Goal: Browse casually

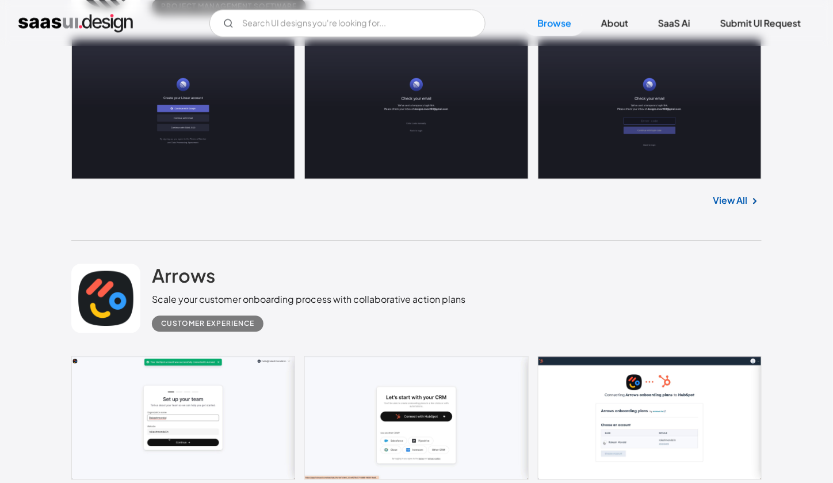
scroll to position [748, 0]
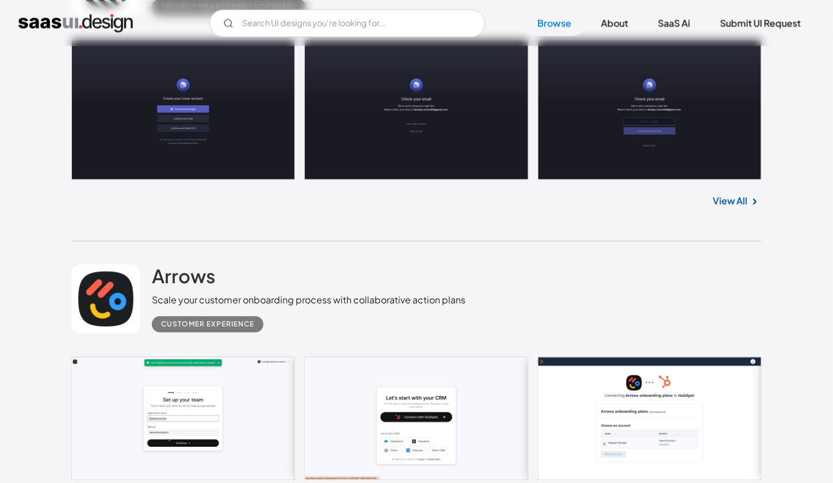
click at [751, 201] on img at bounding box center [755, 201] width 14 height 14
click at [730, 197] on link "View All" at bounding box center [730, 201] width 35 height 14
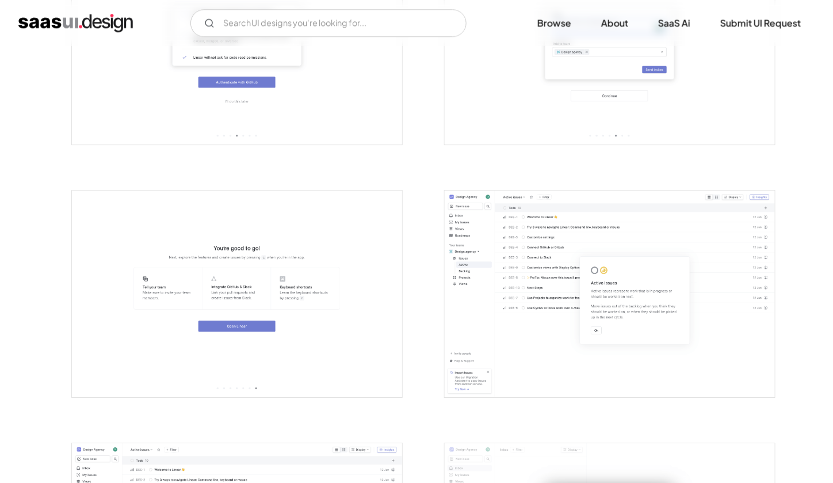
scroll to position [1093, 0]
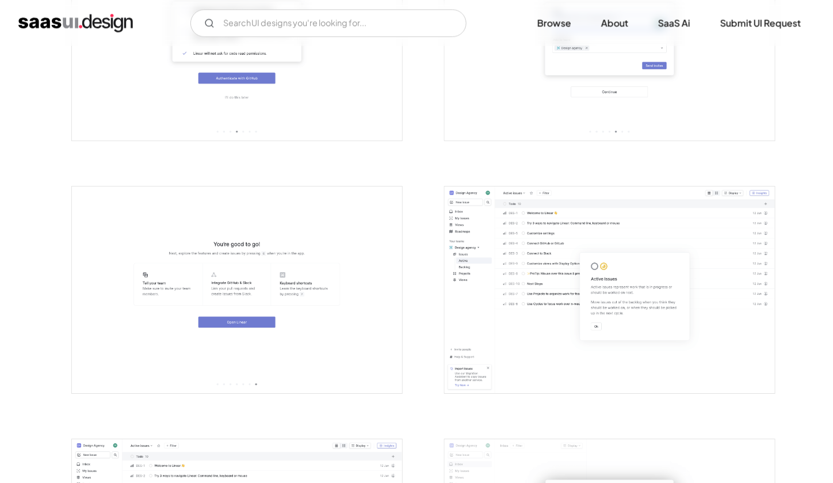
click at [602, 289] on img "open lightbox" at bounding box center [610, 289] width 330 height 207
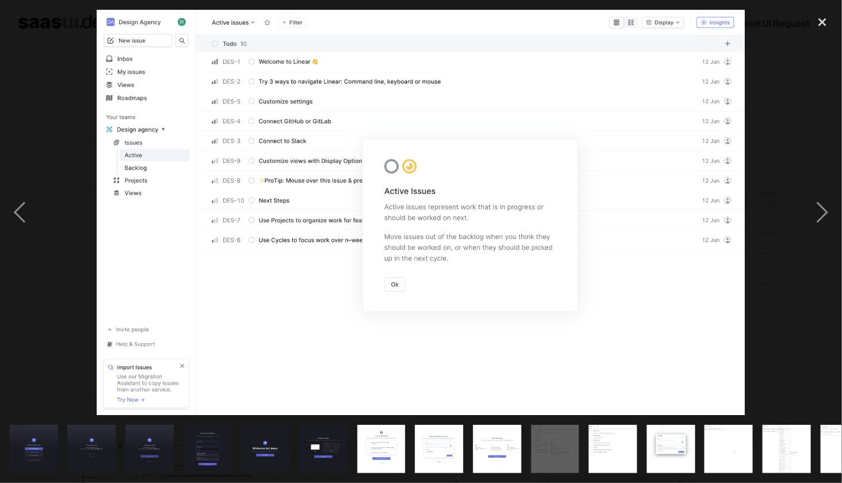
drag, startPoint x: 691, startPoint y: 190, endPoint x: 668, endPoint y: 189, distance: 23.6
click at [668, 189] on img at bounding box center [421, 213] width 648 height 406
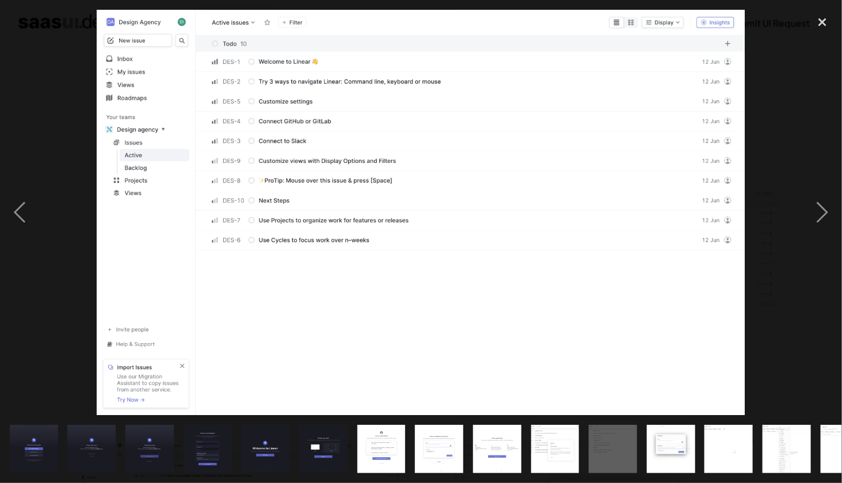
click at [315, 194] on img at bounding box center [421, 213] width 648 height 406
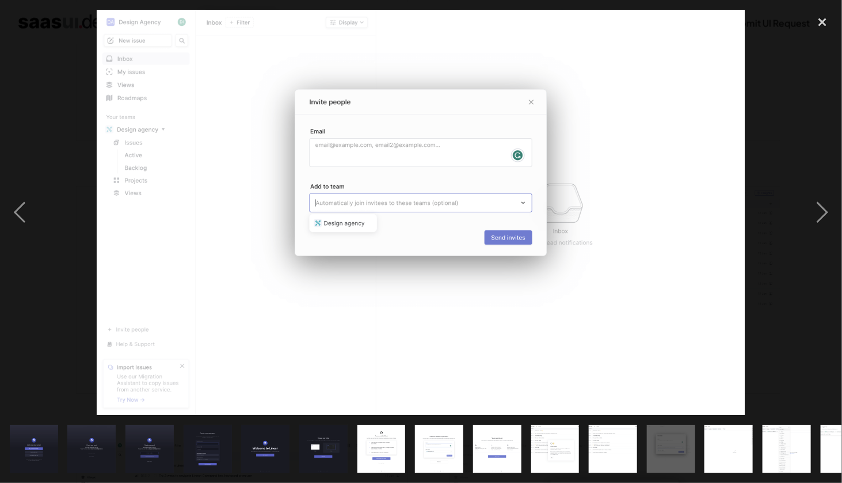
click at [144, 203] on img at bounding box center [421, 213] width 648 height 406
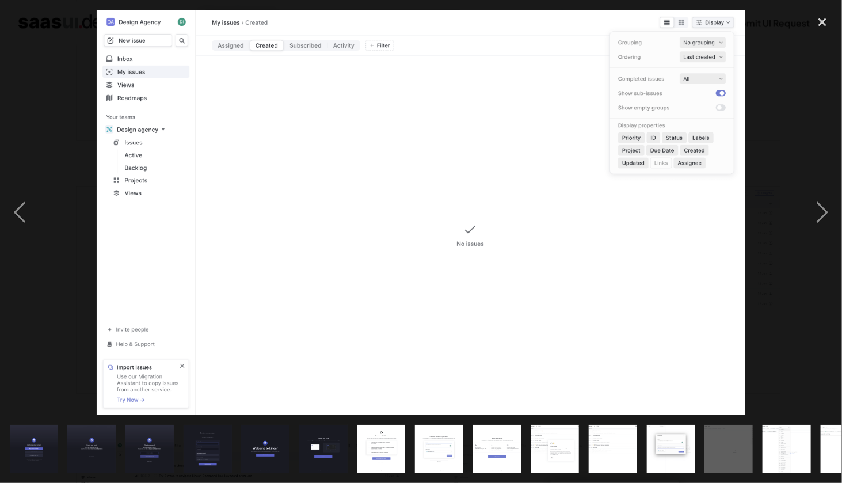
click at [53, 213] on div at bounding box center [421, 213] width 842 height 406
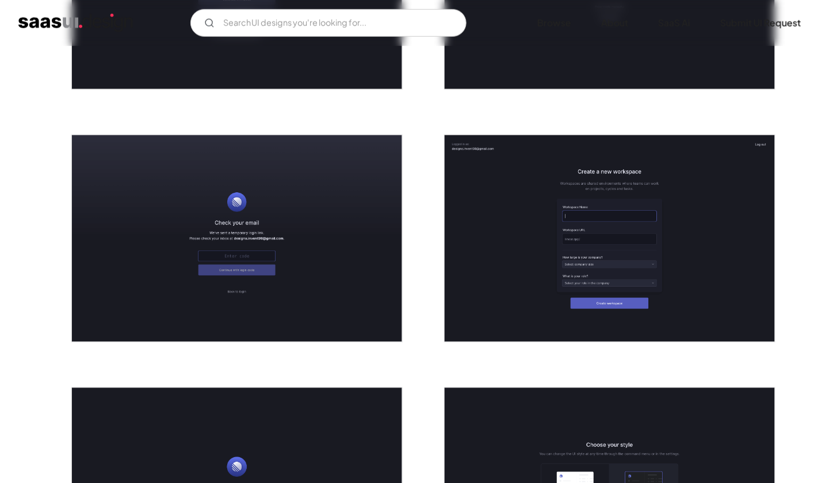
scroll to position [86, 0]
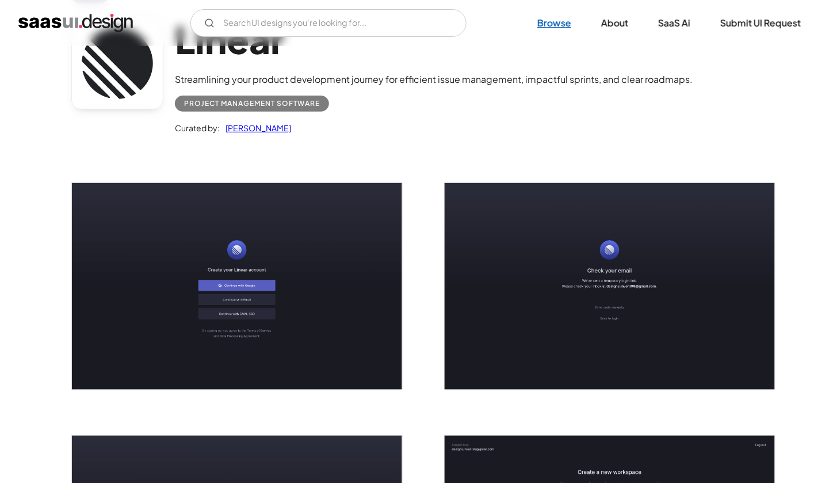
click at [557, 22] on link "Browse" at bounding box center [554, 22] width 62 height 25
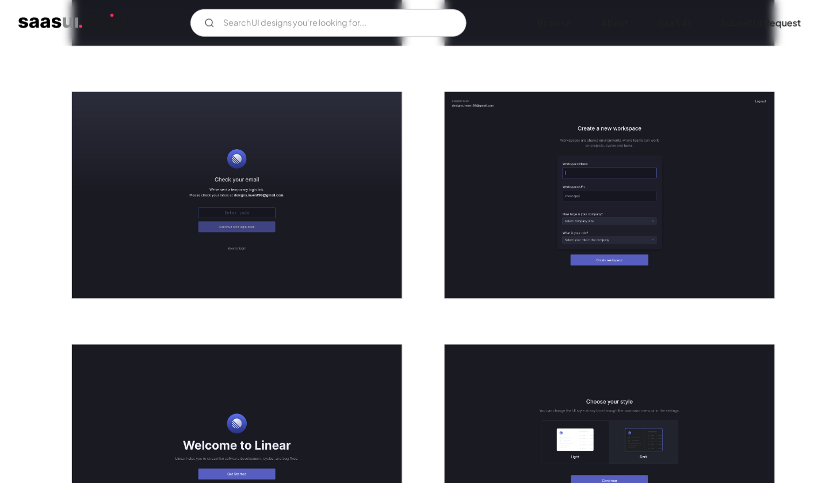
scroll to position [546, 0]
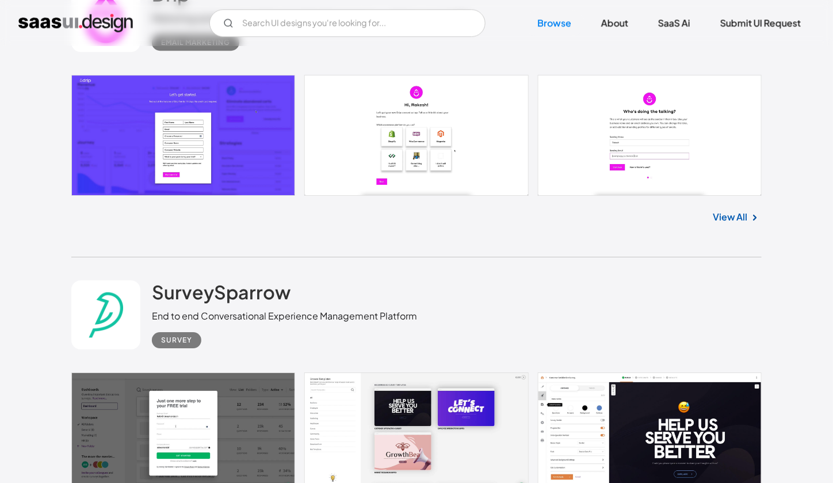
scroll to position [4314, 0]
